Goal: Find specific page/section: Find specific page/section

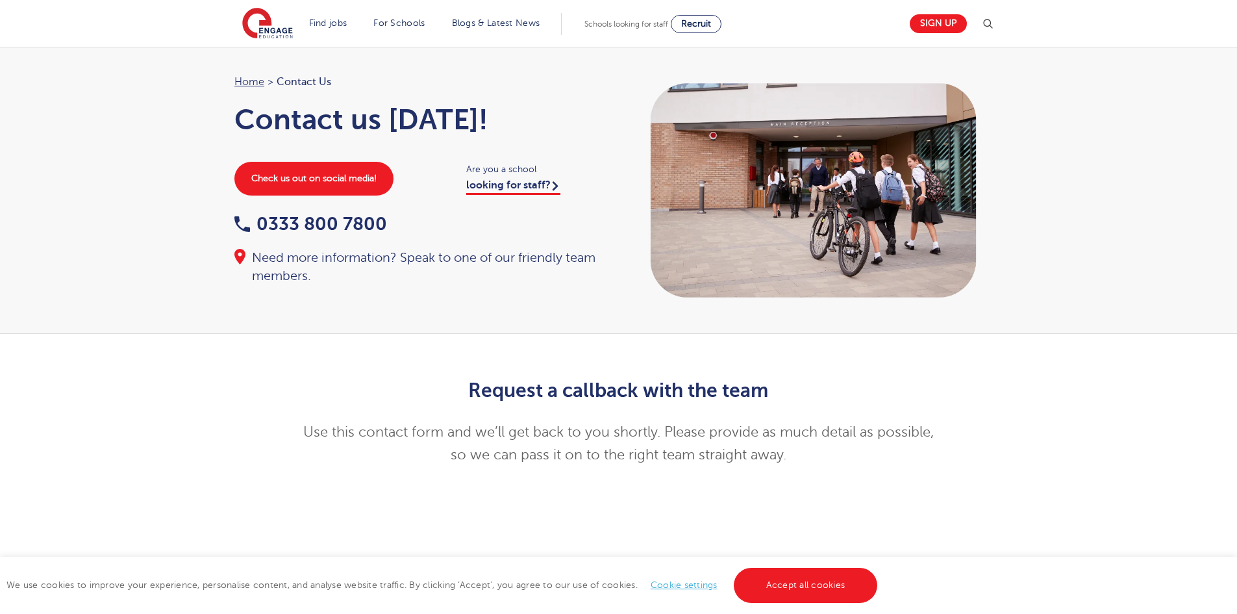
click at [512, 301] on div "Home > Contact Us Contact us today! Check us out on social media! Are you a sch…" at bounding box center [618, 190] width 794 height 234
click at [528, 188] on link "looking for staff?" at bounding box center [513, 187] width 94 height 16
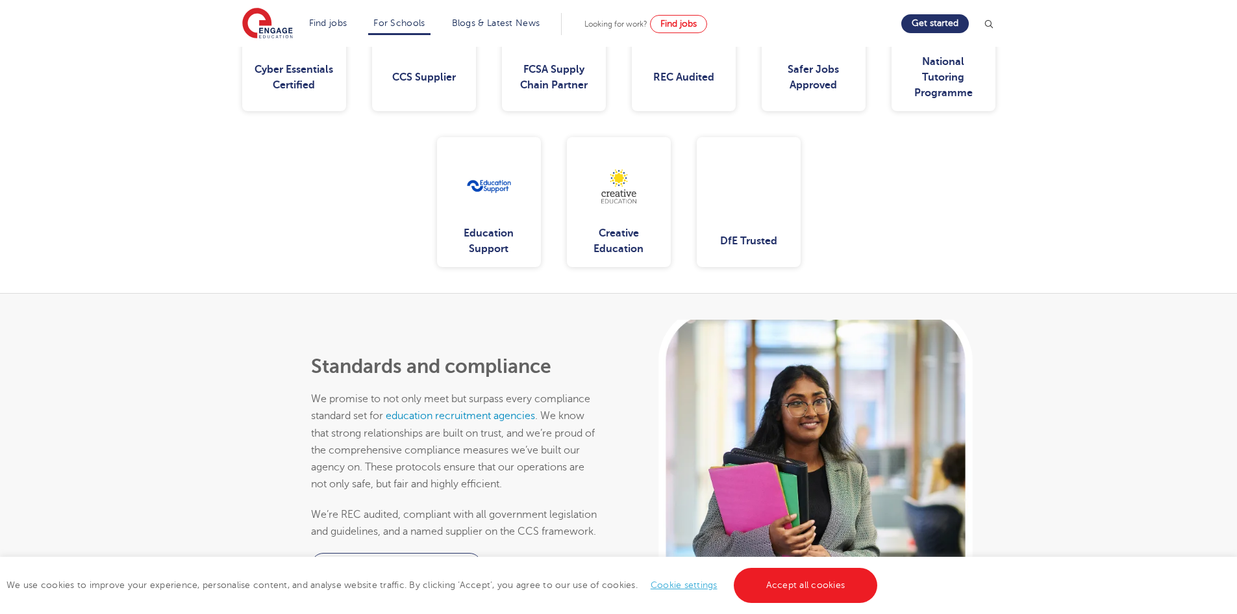
scroll to position [2143, 0]
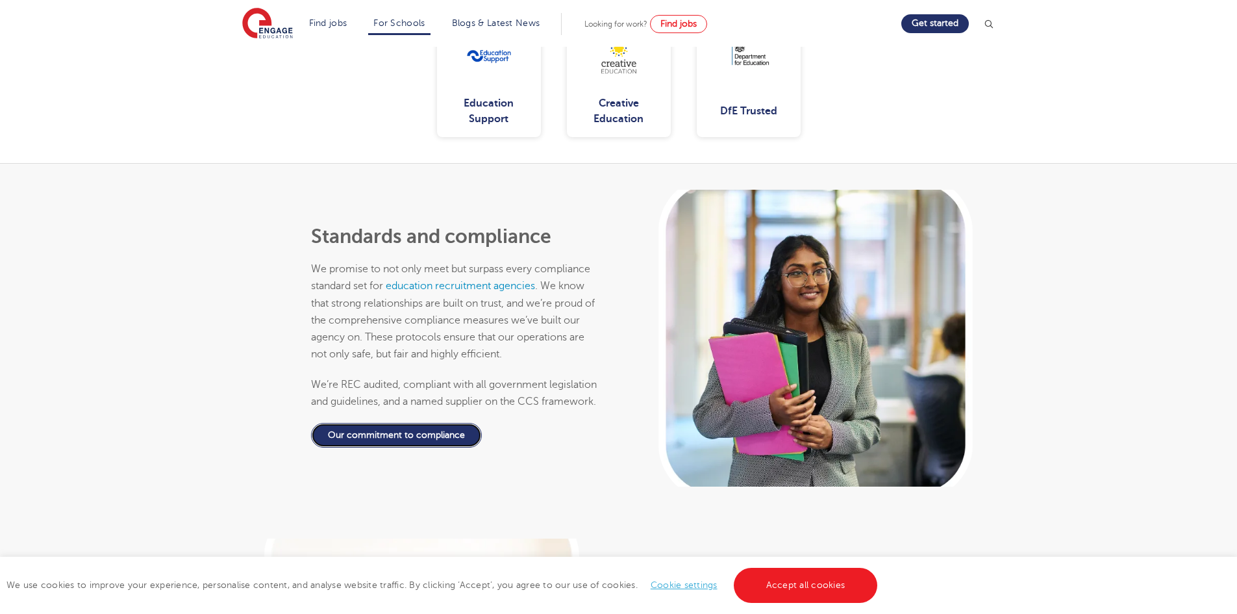
click at [376, 423] on link "Our commitment to compliance" at bounding box center [396, 435] width 171 height 25
